Goal: Information Seeking & Learning: Find specific fact

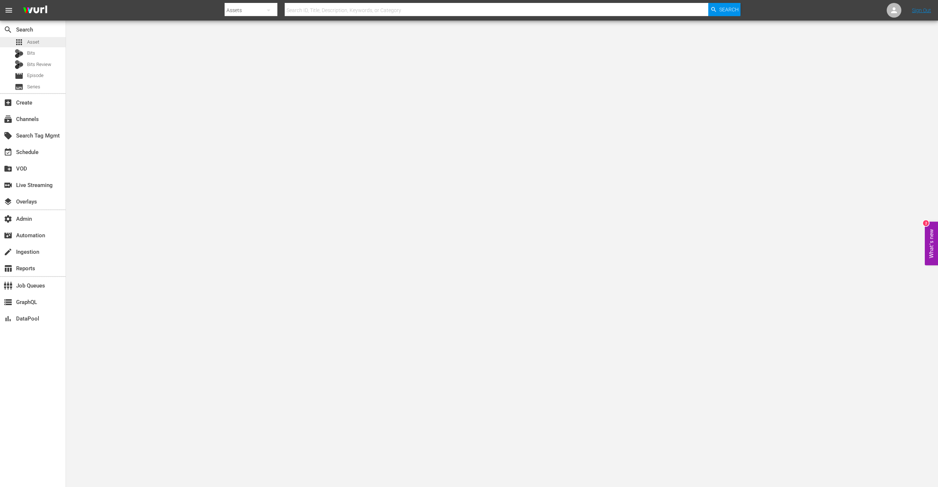
click at [39, 39] on div "apps Asset" at bounding box center [33, 42] width 66 height 10
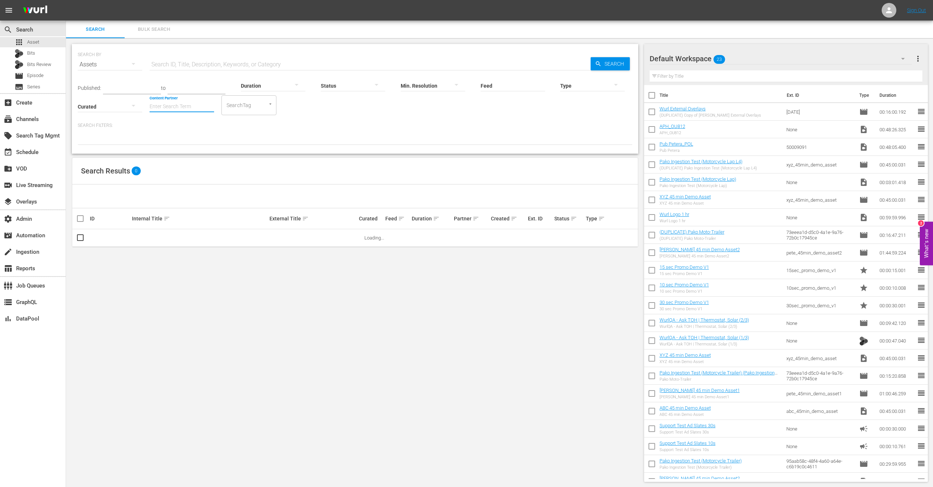
click at [190, 106] on input "Content Partner" at bounding box center [182, 107] width 65 height 26
click at [186, 129] on div "Bundesliga (480)" at bounding box center [208, 127] width 107 height 18
type input "Bundesliga (480)"
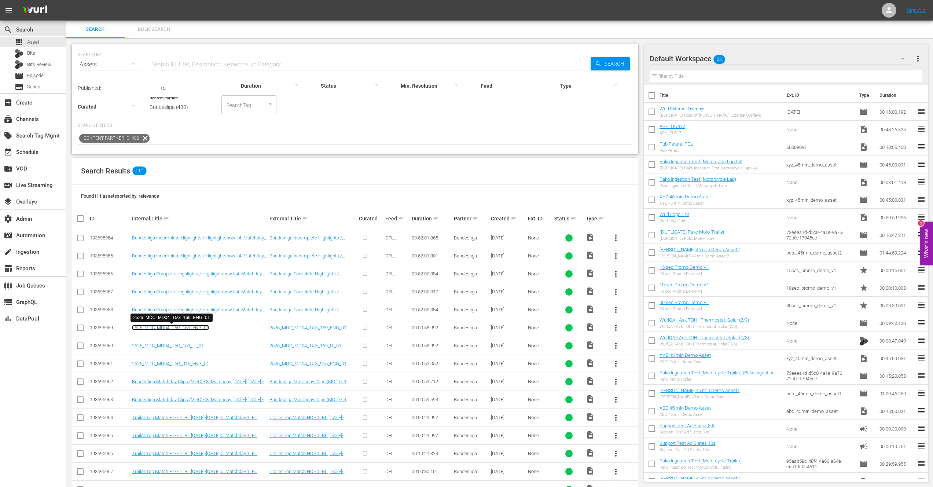
click at [177, 326] on link "2526_MDC_MD04_T5G_169_ENG_01" at bounding box center [170, 327] width 77 height 5
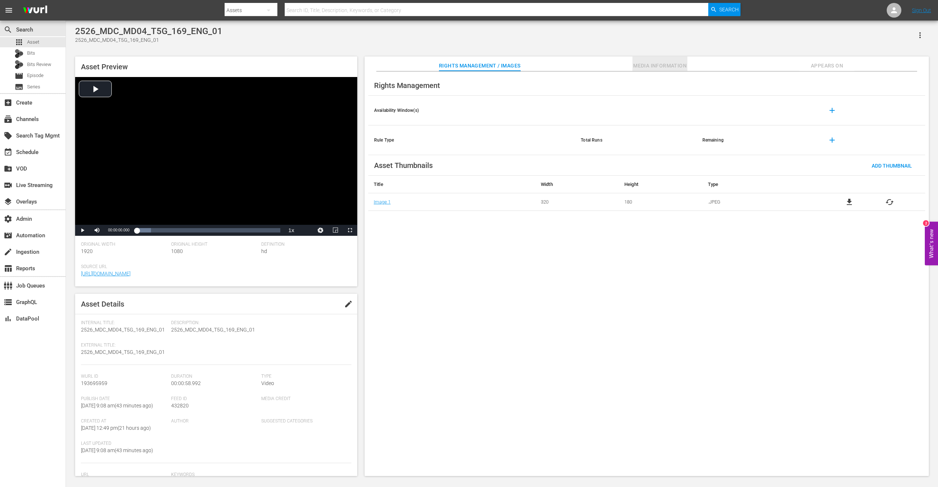
click at [672, 65] on span "Media Information" at bounding box center [660, 65] width 55 height 9
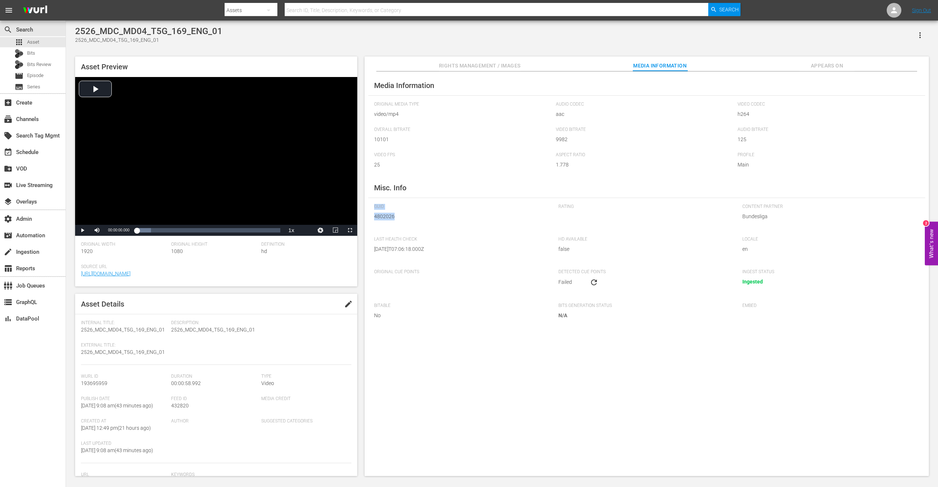
drag, startPoint x: 401, startPoint y: 217, endPoint x: 367, endPoint y: 202, distance: 37.4
click at [367, 202] on div "Media Information Original Media Type video/mp4 Audio Codec aac Video Codec h26…" at bounding box center [647, 273] width 564 height 405
click at [401, 220] on div "GUID 4802026" at bounding box center [462, 216] width 177 height 25
click at [407, 341] on div "Media Information Original Media Type video/mp4 Audio Codec aac Video Codec h26…" at bounding box center [647, 273] width 564 height 405
